Goal: Information Seeking & Learning: Learn about a topic

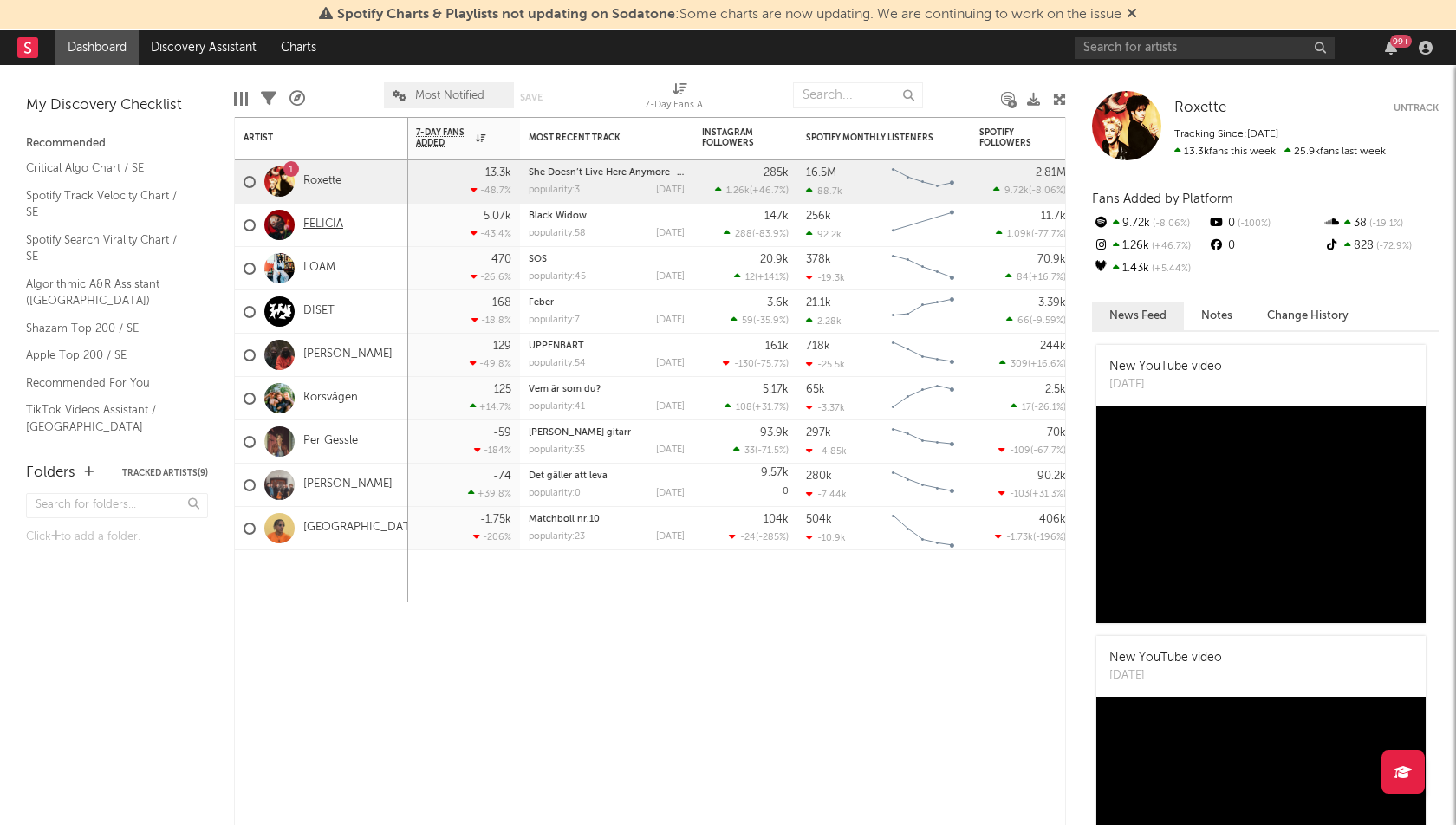
click at [319, 217] on link "FELICIA" at bounding box center [324, 224] width 40 height 15
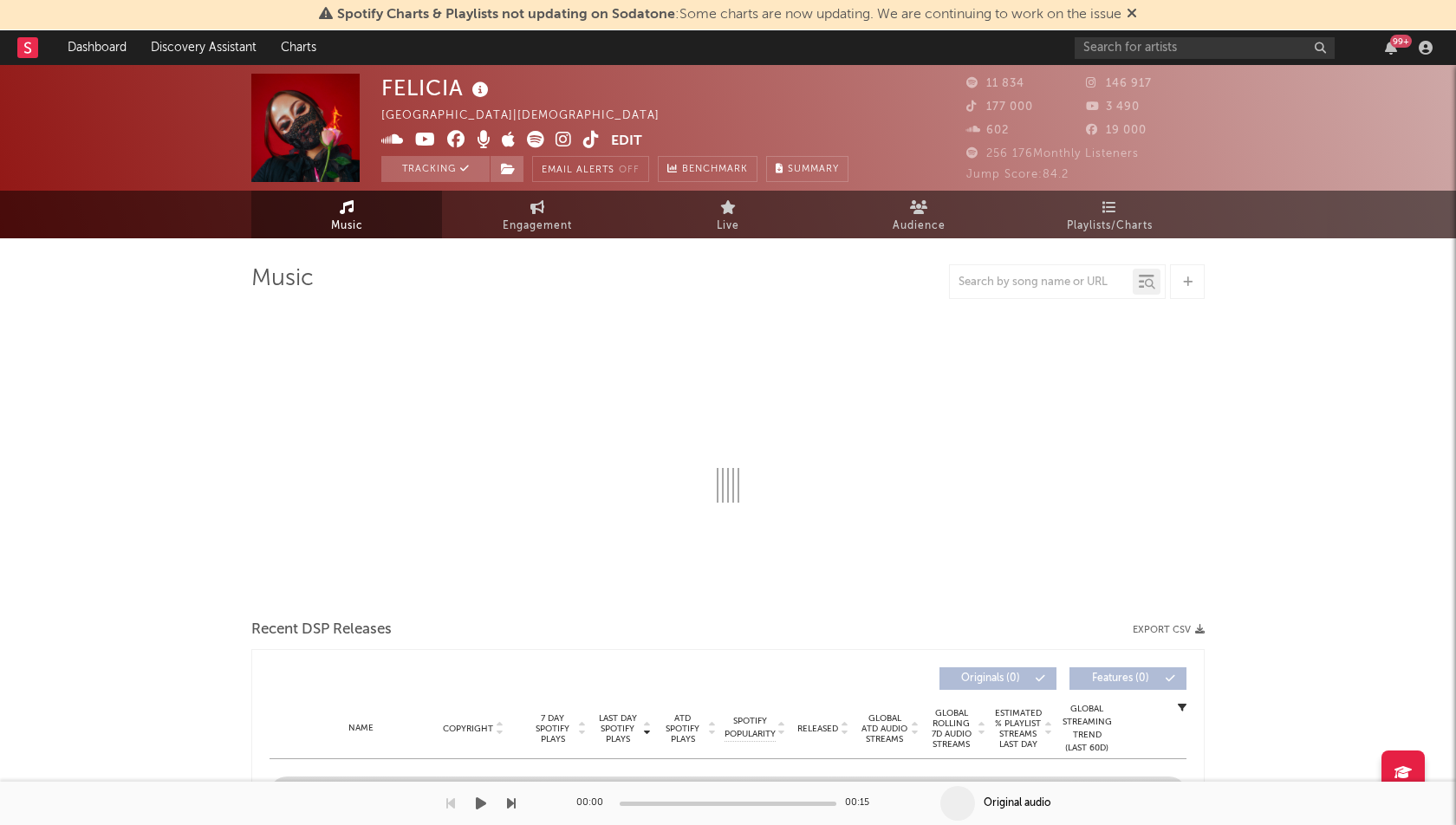
select select "1w"
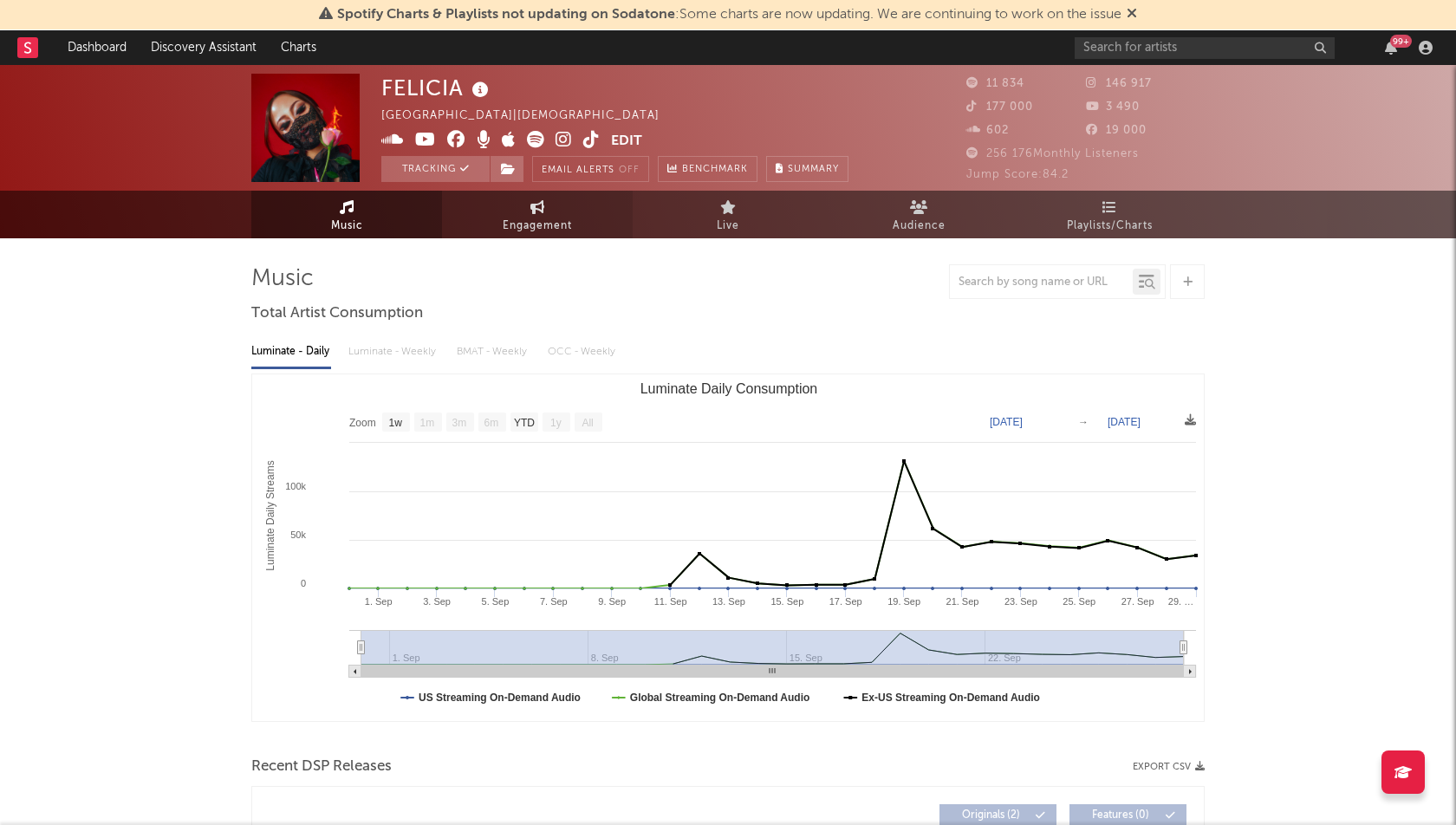
click at [561, 223] on span "Engagement" at bounding box center [537, 226] width 69 height 21
select select "1w"
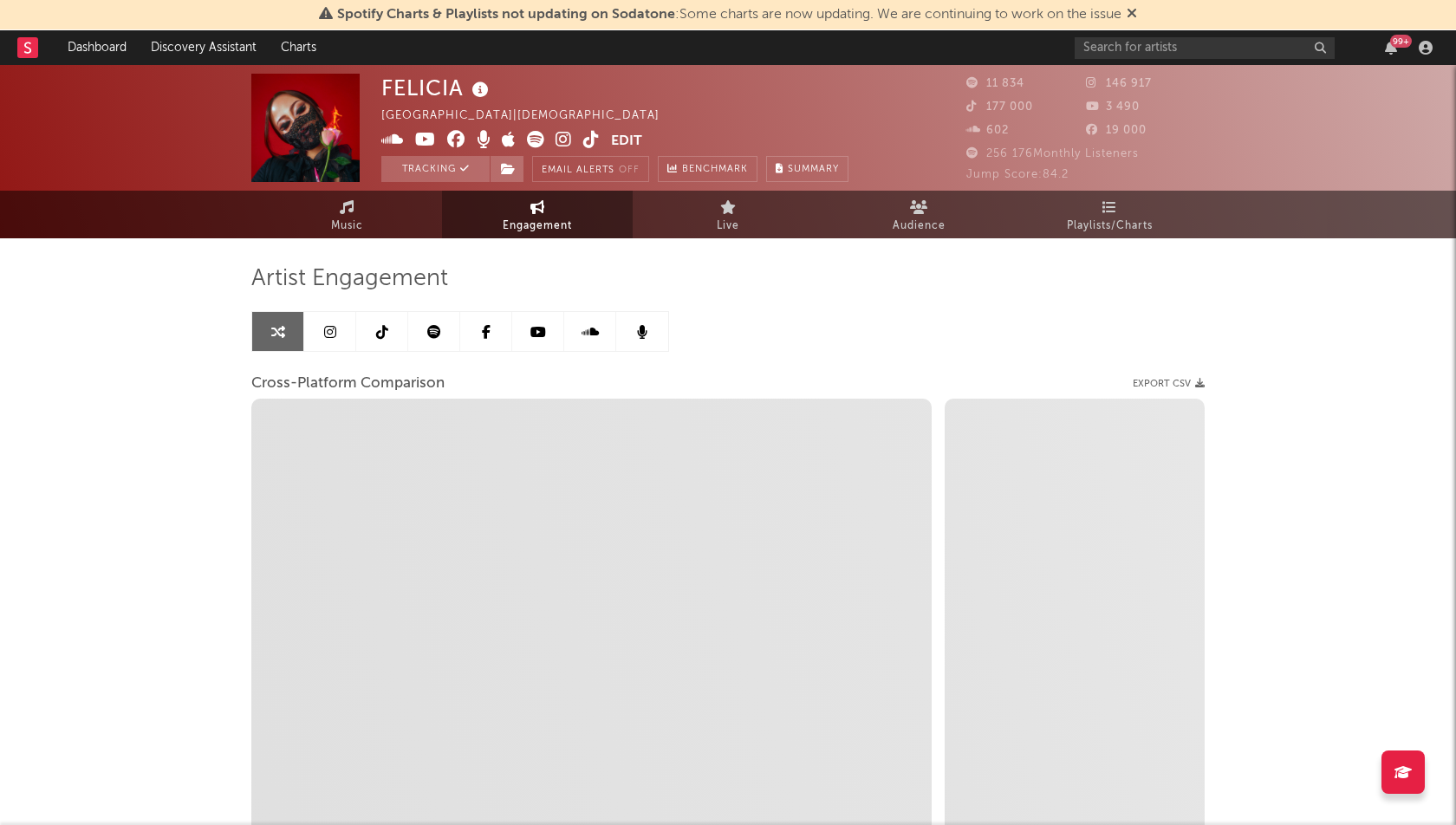
select select "1m"
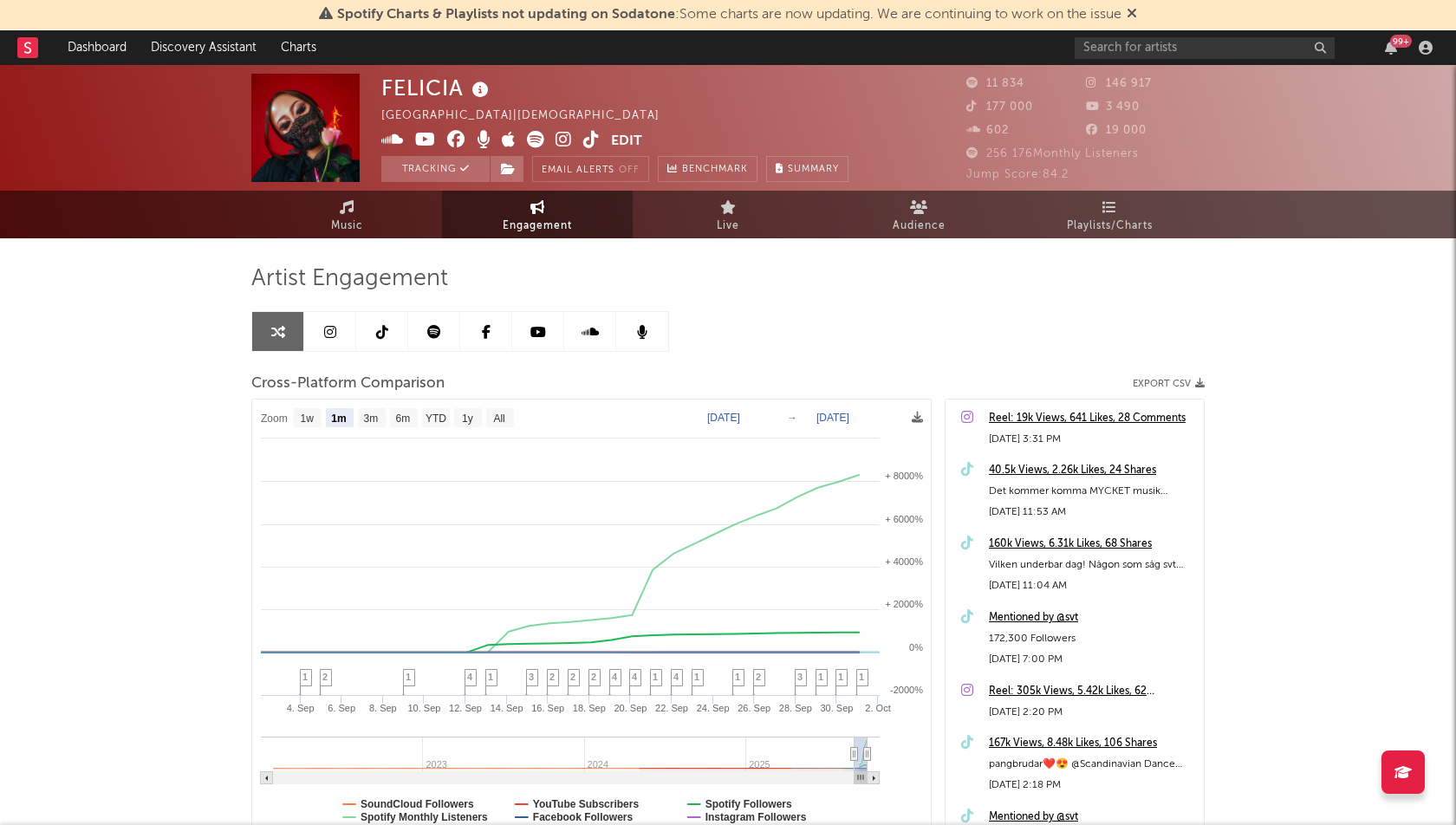
click at [113, 615] on div "[PERSON_NAME] [GEOGRAPHIC_DATA] | Christian Edit Tracking Email Alerts Off Benc…" at bounding box center [728, 519] width 1456 height 911
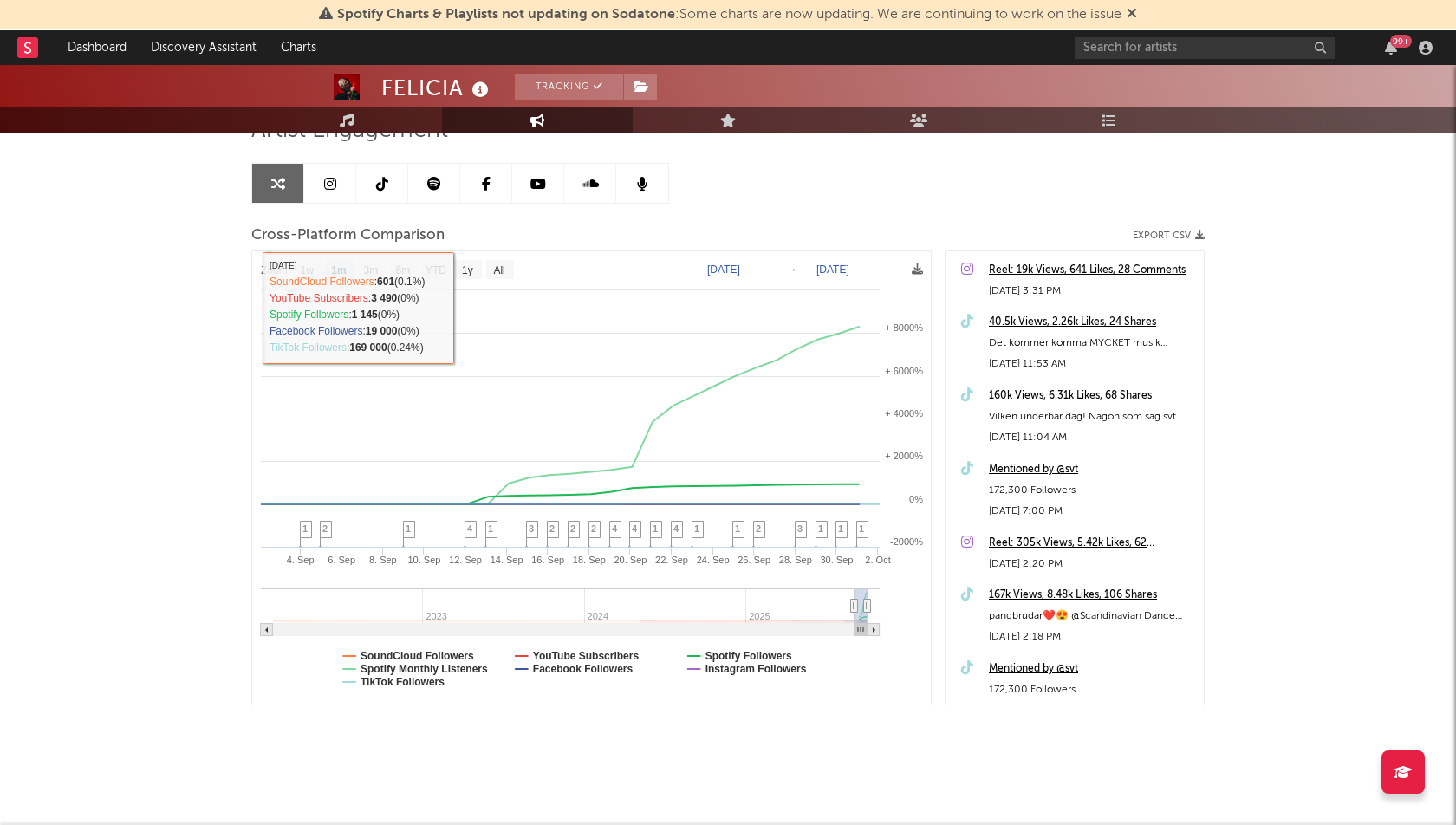
click at [393, 193] on link at bounding box center [382, 183] width 52 height 39
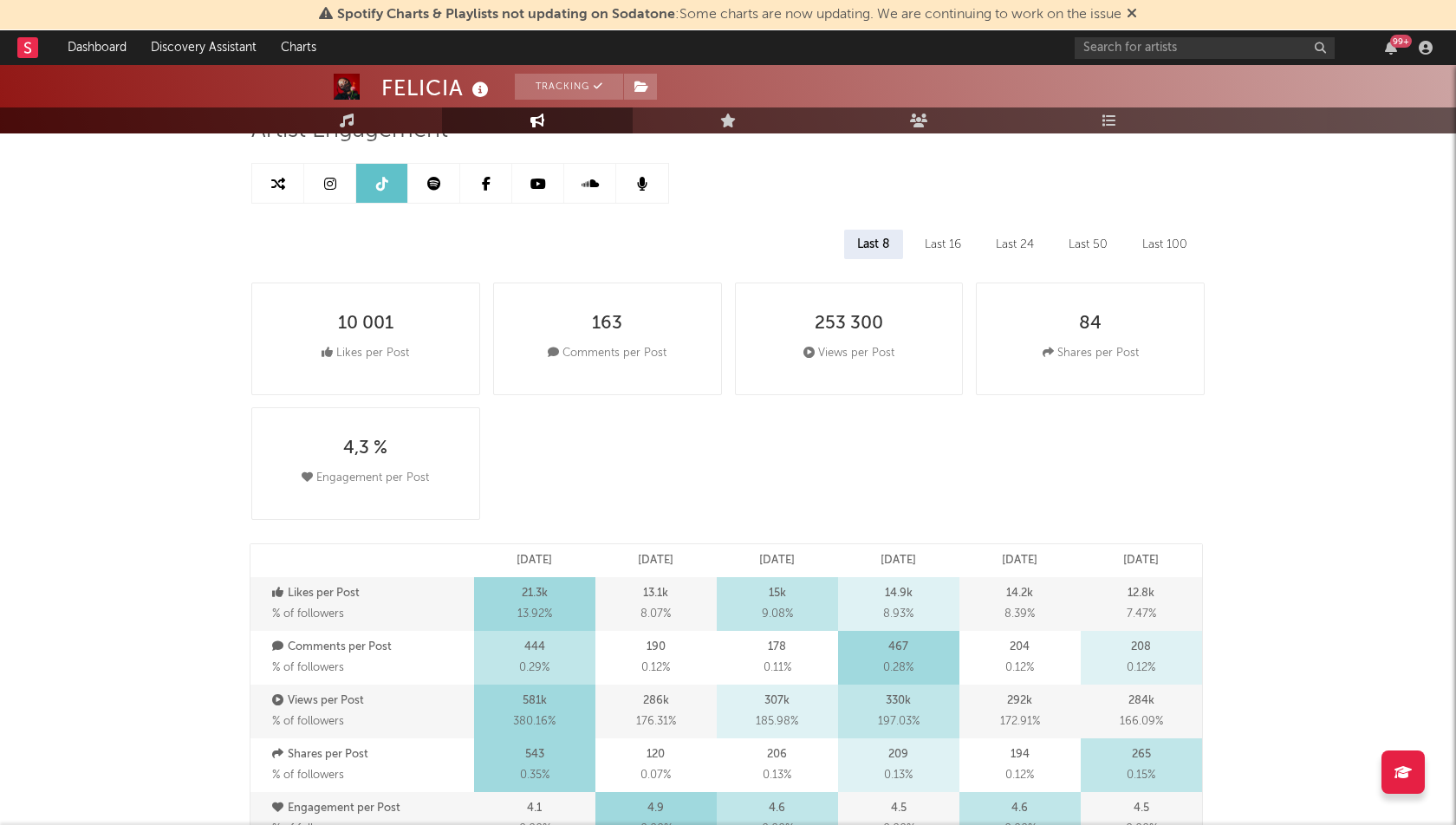
select select "1w"
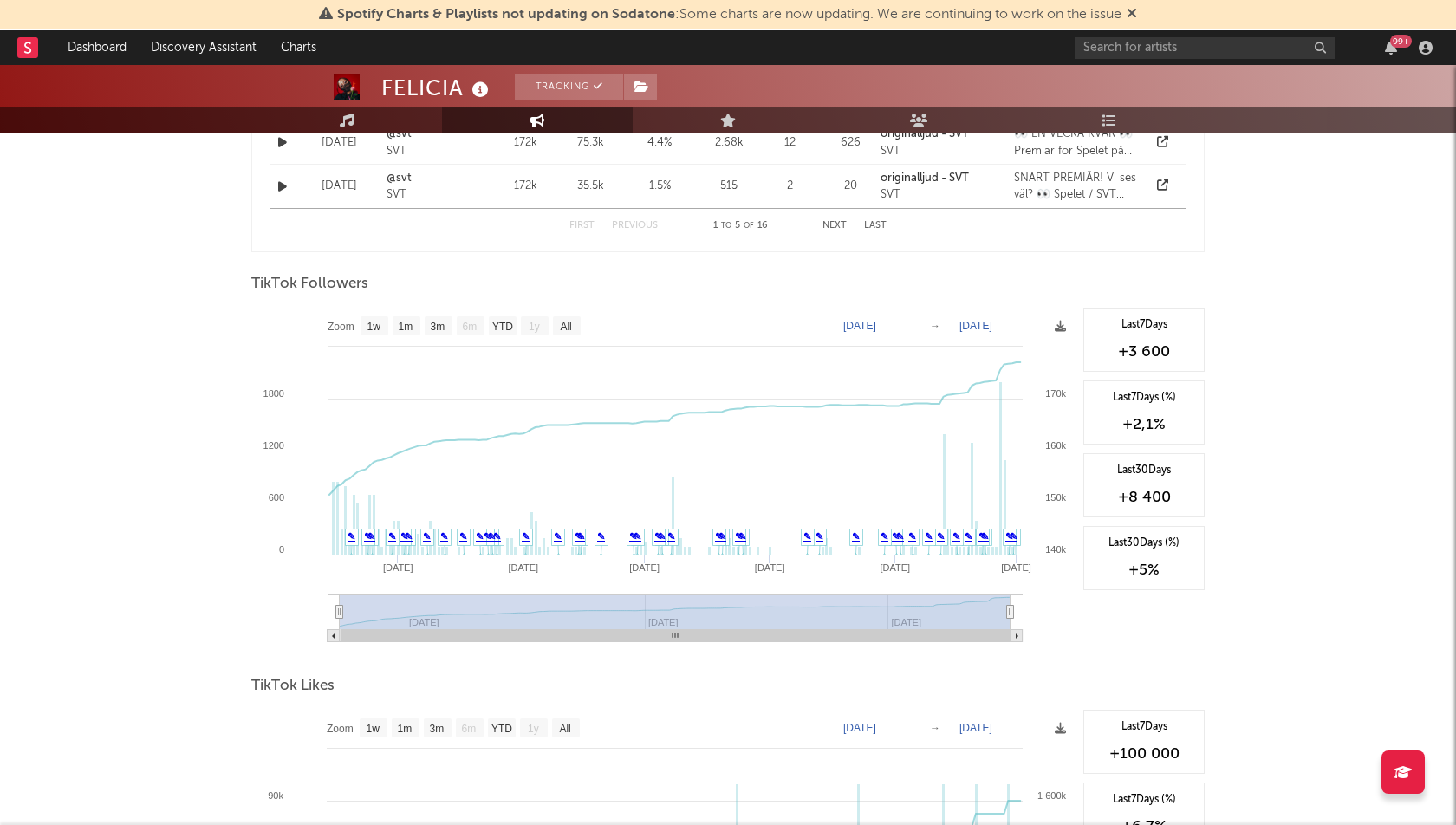
scroll to position [1361, 0]
